Goal: Register for event/course

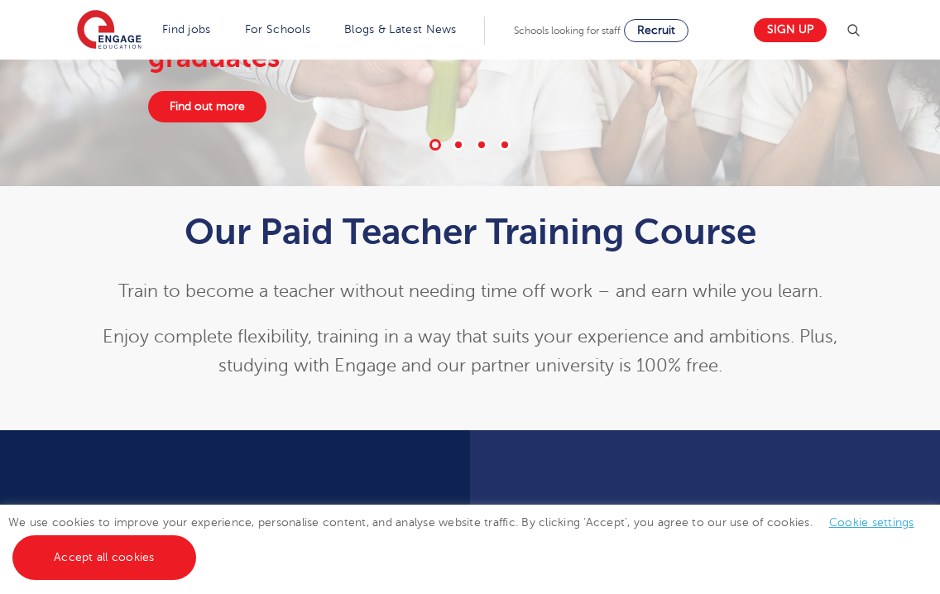
scroll to position [248, 0]
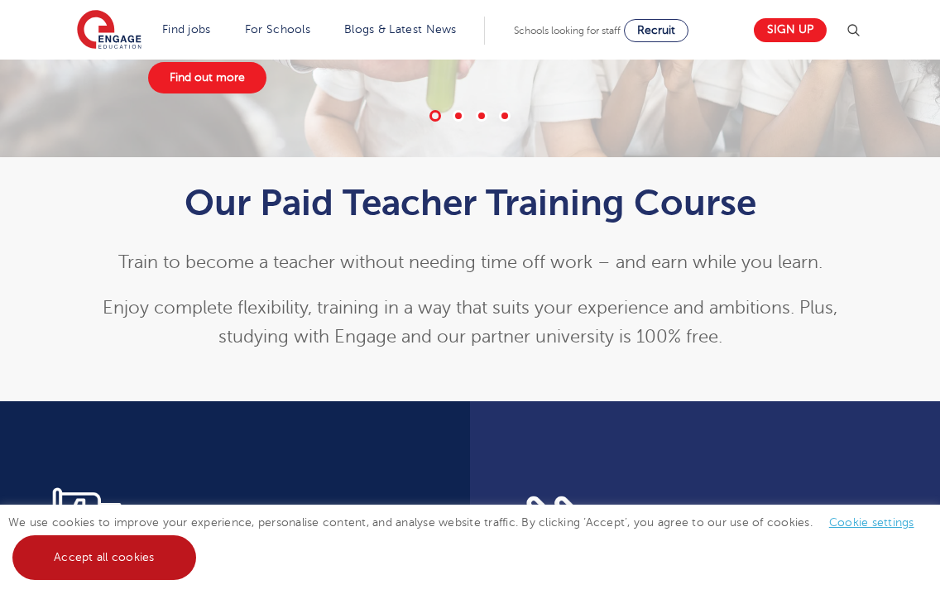
click at [132, 553] on link "Accept all cookies" at bounding box center [104, 557] width 184 height 45
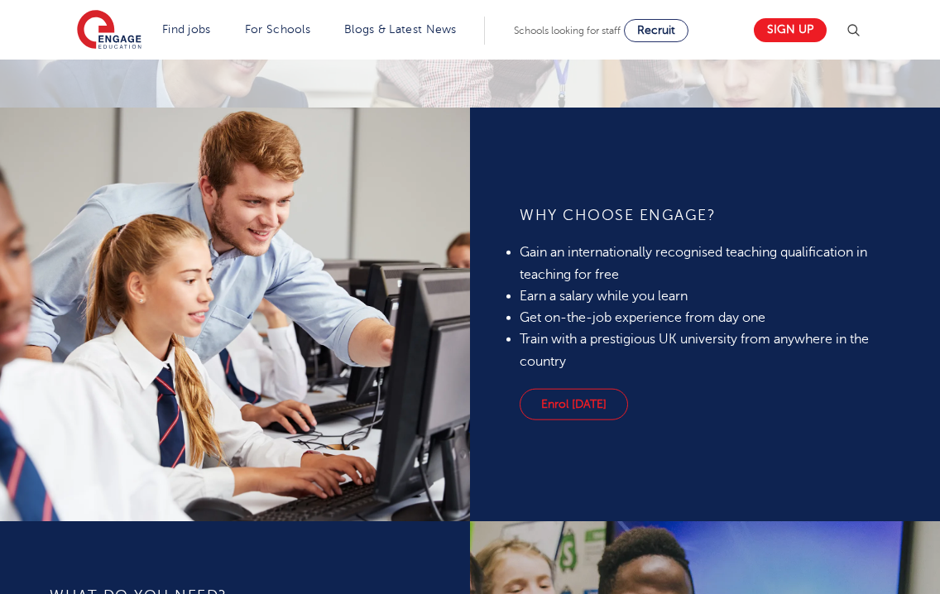
scroll to position [1193, 0]
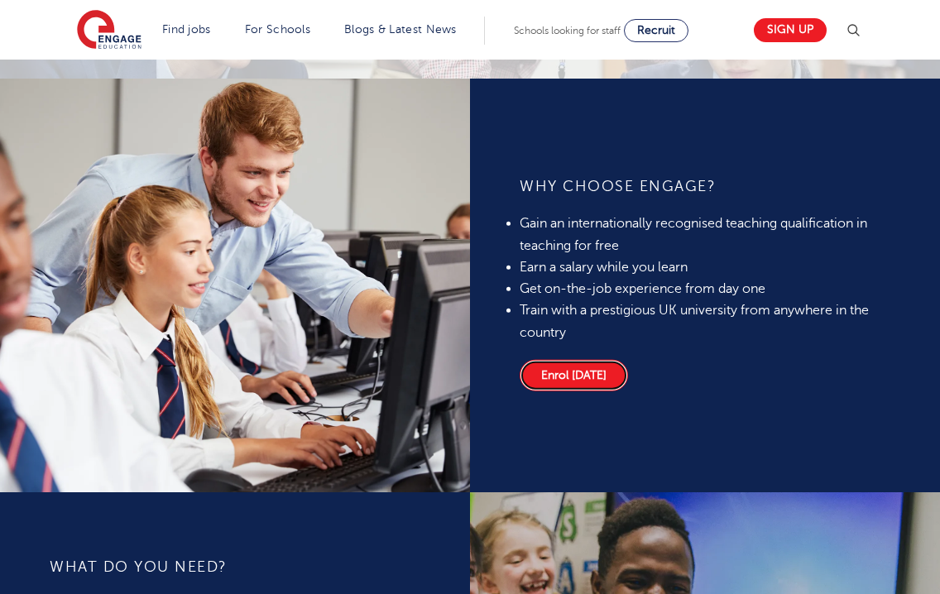
click at [601, 380] on link "Enrol today" at bounding box center [574, 375] width 108 height 31
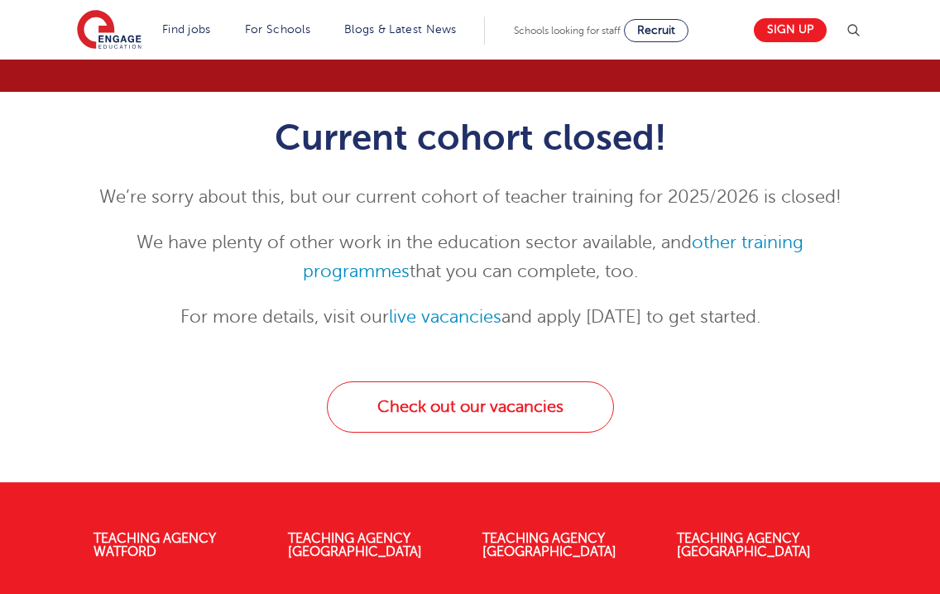
scroll to position [165, 0]
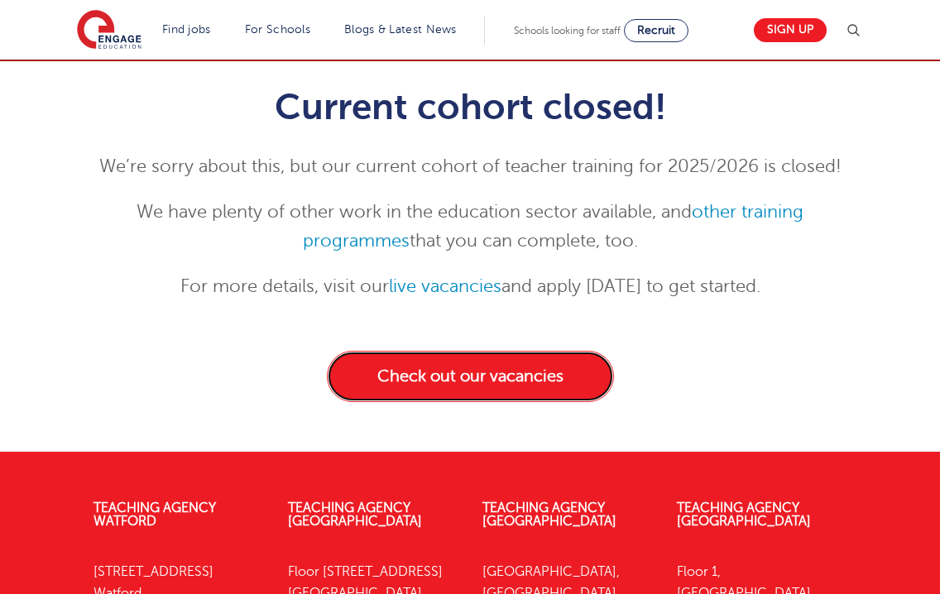
click at [600, 380] on link "Check out our vacancies" at bounding box center [470, 376] width 287 height 51
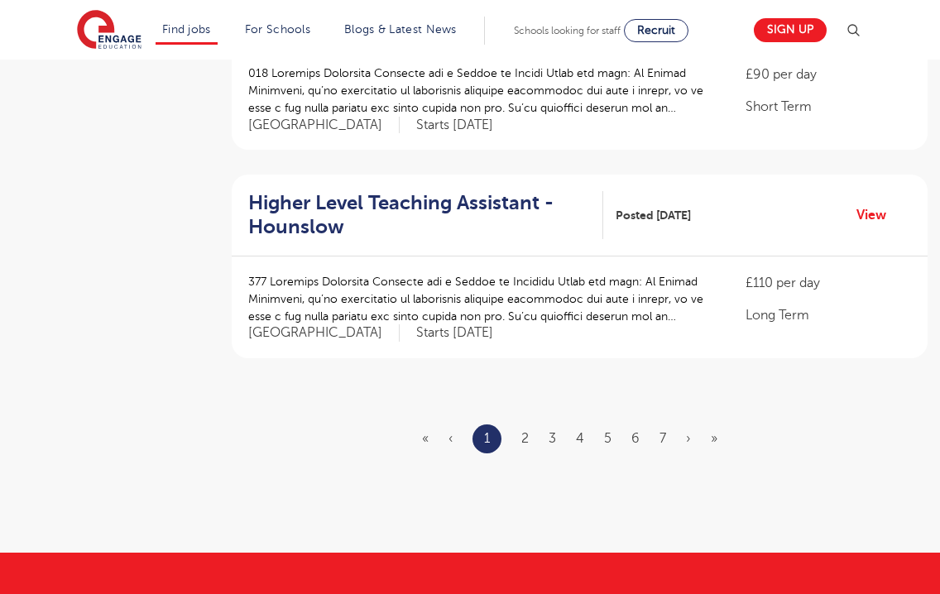
scroll to position [1985, 0]
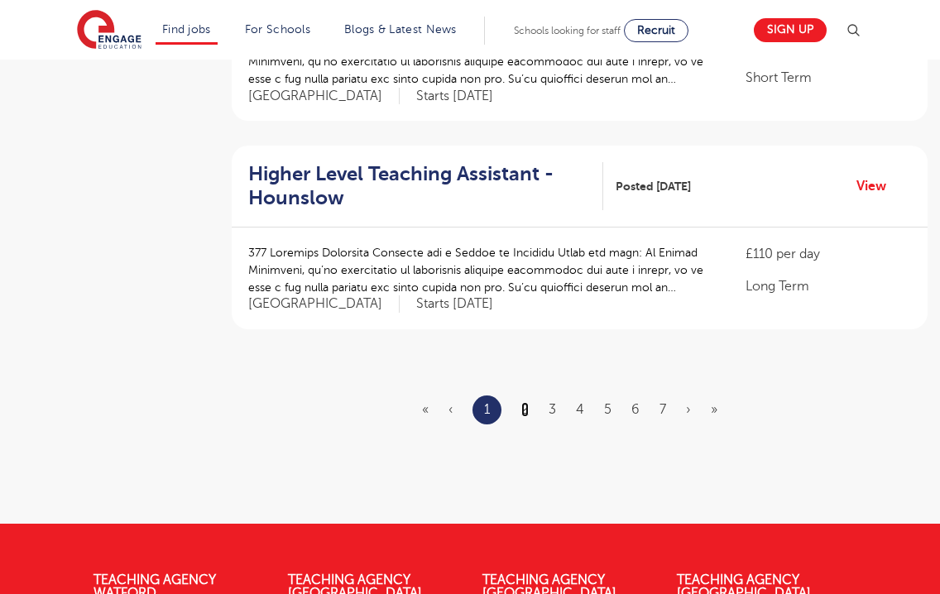
click at [529, 402] on link "2" at bounding box center [524, 409] width 7 height 15
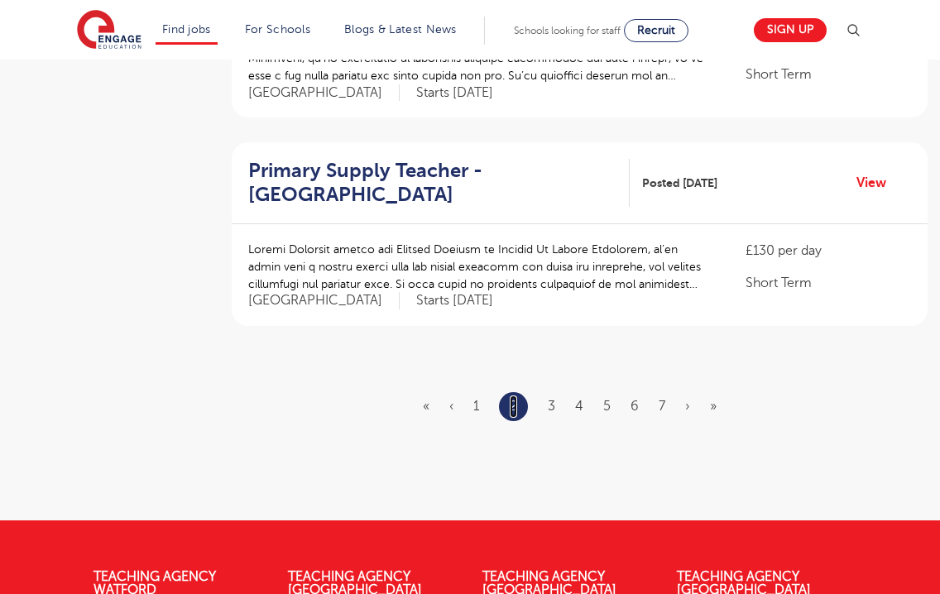
scroll to position [1985, 0]
